Goal: Use online tool/utility: Utilize a website feature to perform a specific function

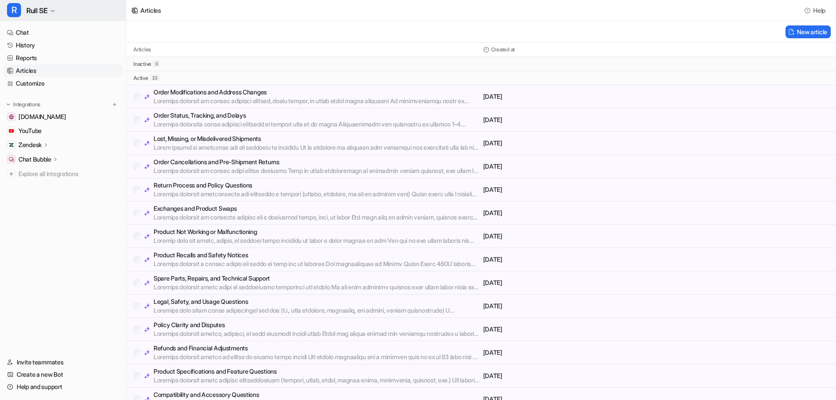
click at [34, 13] on span "Rull SE" at bounding box center [36, 10] width 21 height 12
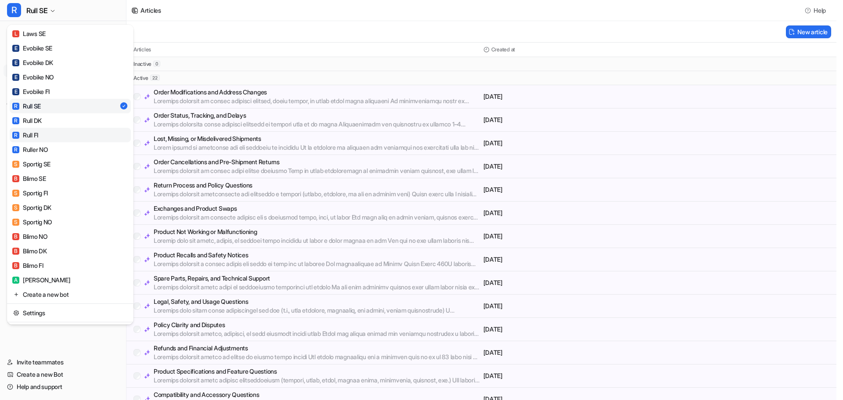
click at [36, 133] on div "R Rull FI" at bounding box center [25, 134] width 26 height 9
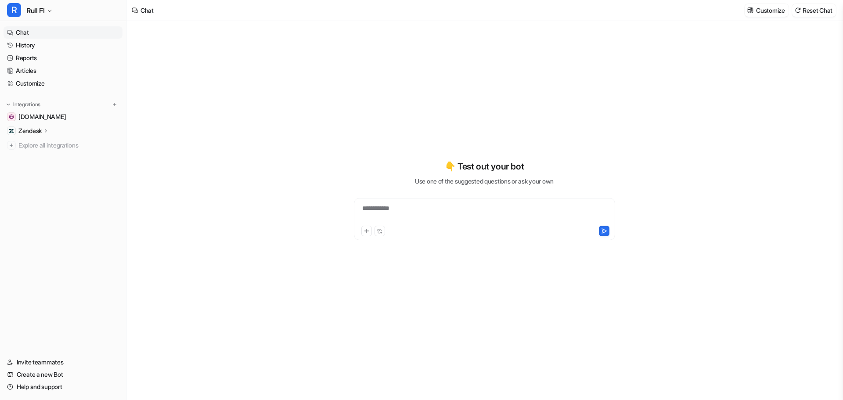
click at [26, 132] on p "Zendesk" at bounding box center [29, 130] width 23 height 9
click at [33, 156] on p "Sources" at bounding box center [36, 156] width 22 height 9
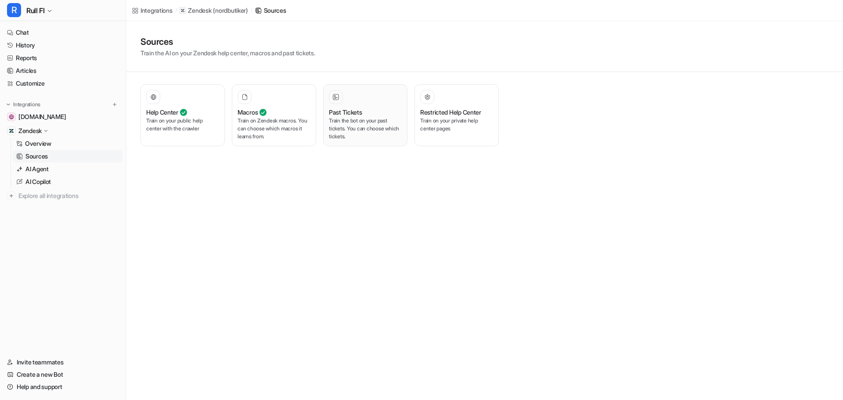
click at [343, 110] on h3 "Past Tickets" at bounding box center [345, 112] width 33 height 9
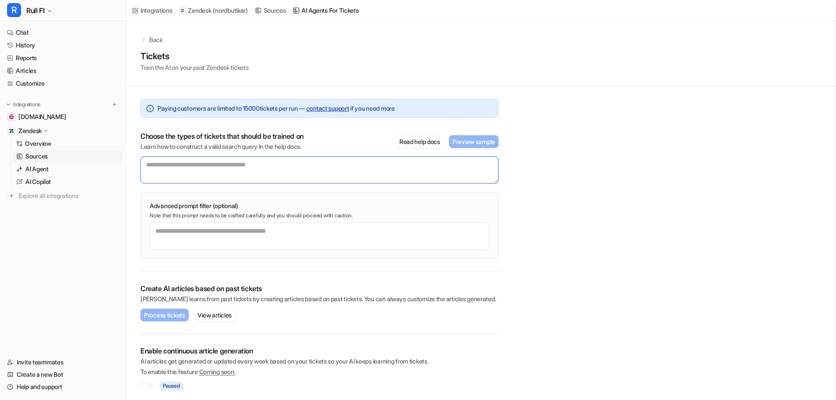
click at [162, 166] on textarea at bounding box center [320, 169] width 358 height 27
type textarea "**********"
click at [414, 142] on button "Read help docs" at bounding box center [420, 141] width 48 height 13
click at [480, 144] on button "Preview sample" at bounding box center [474, 141] width 50 height 13
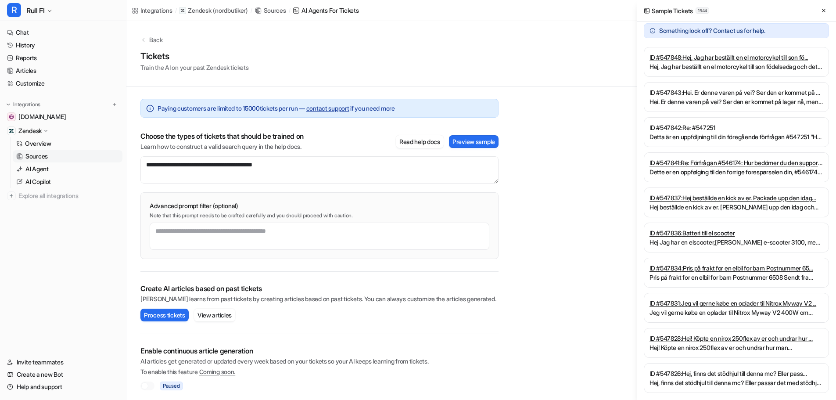
click at [698, 58] on link "ID # 547848 : Hej, Jag har beställt en el motorcykel till son fö..." at bounding box center [737, 57] width 174 height 9
click at [159, 315] on button "Process tickets" at bounding box center [165, 315] width 48 height 13
